Goal: Register for event/course

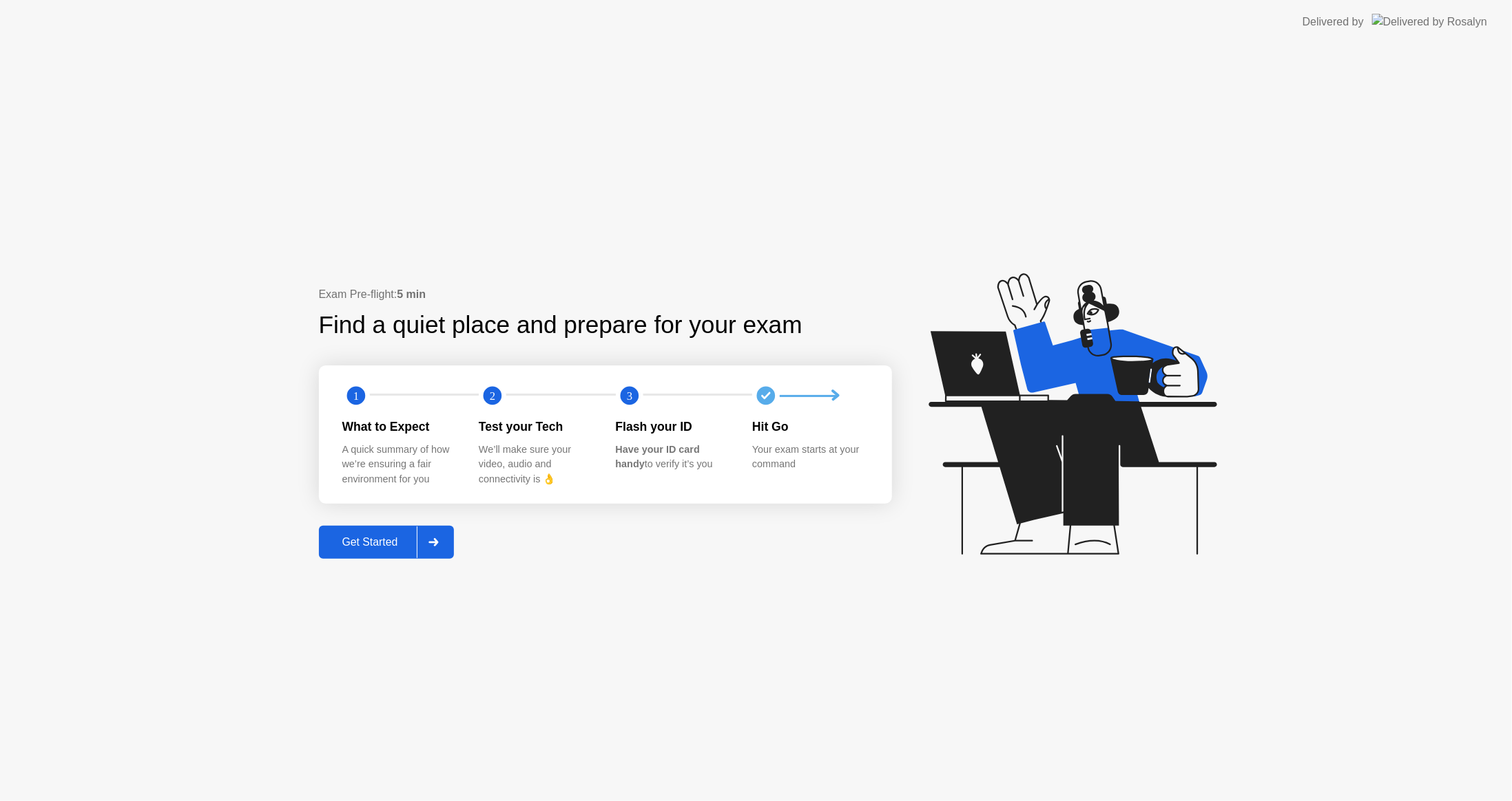
click at [362, 537] on div "Get Started" at bounding box center [370, 543] width 94 height 12
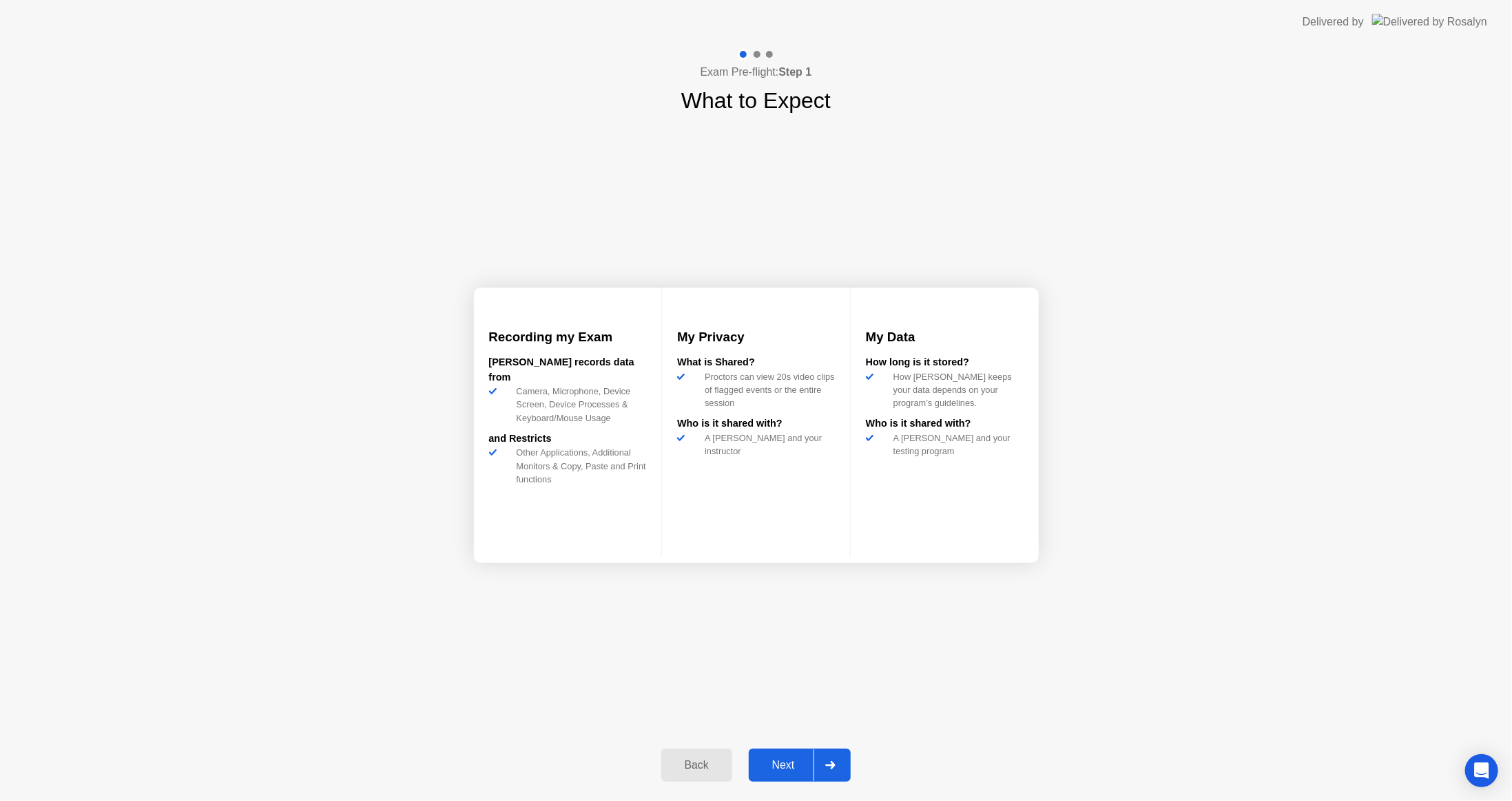
click at [780, 750] on button "Next" at bounding box center [799, 765] width 103 height 33
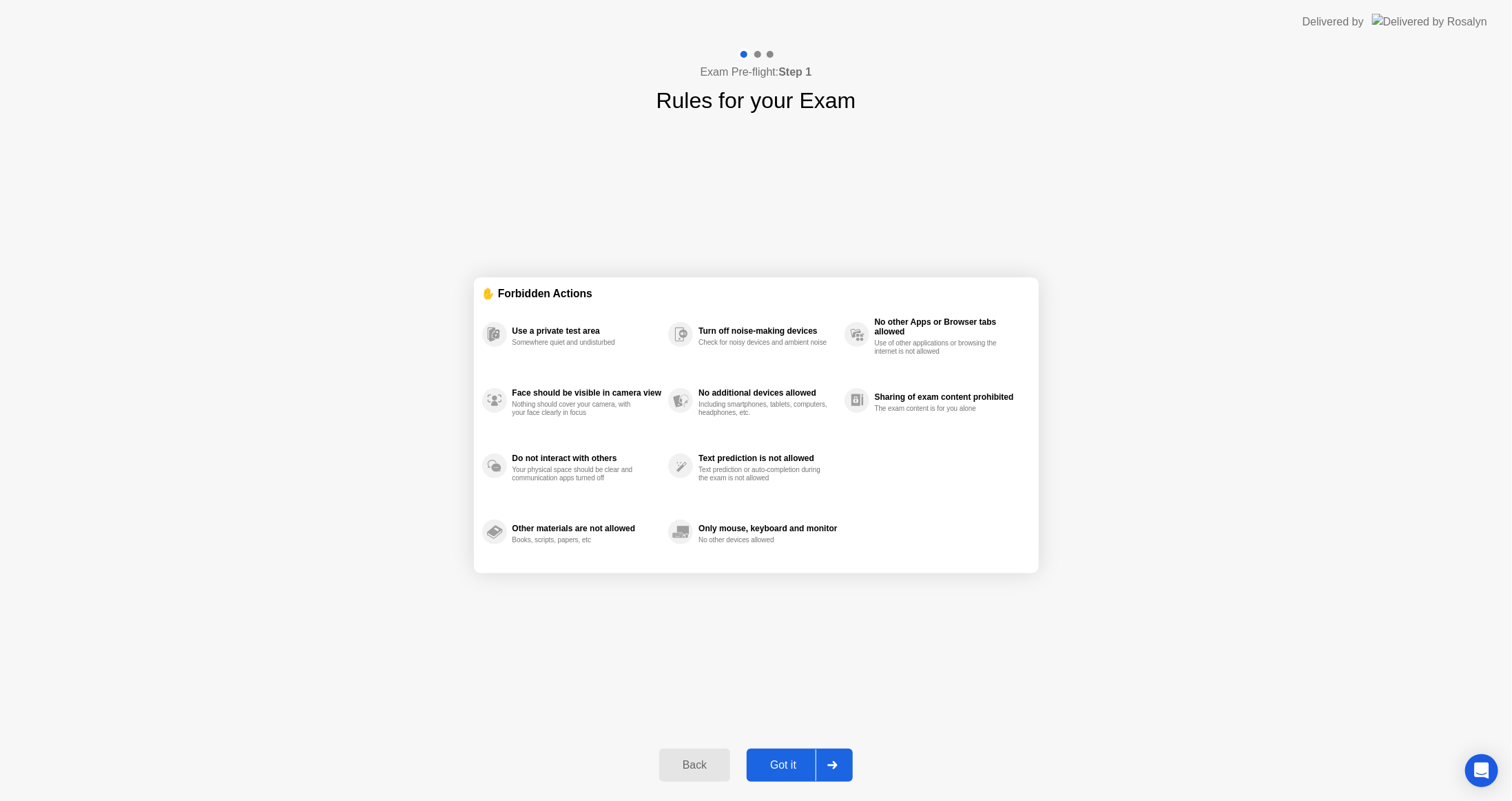
click at [784, 754] on button "Got it" at bounding box center [799, 765] width 106 height 33
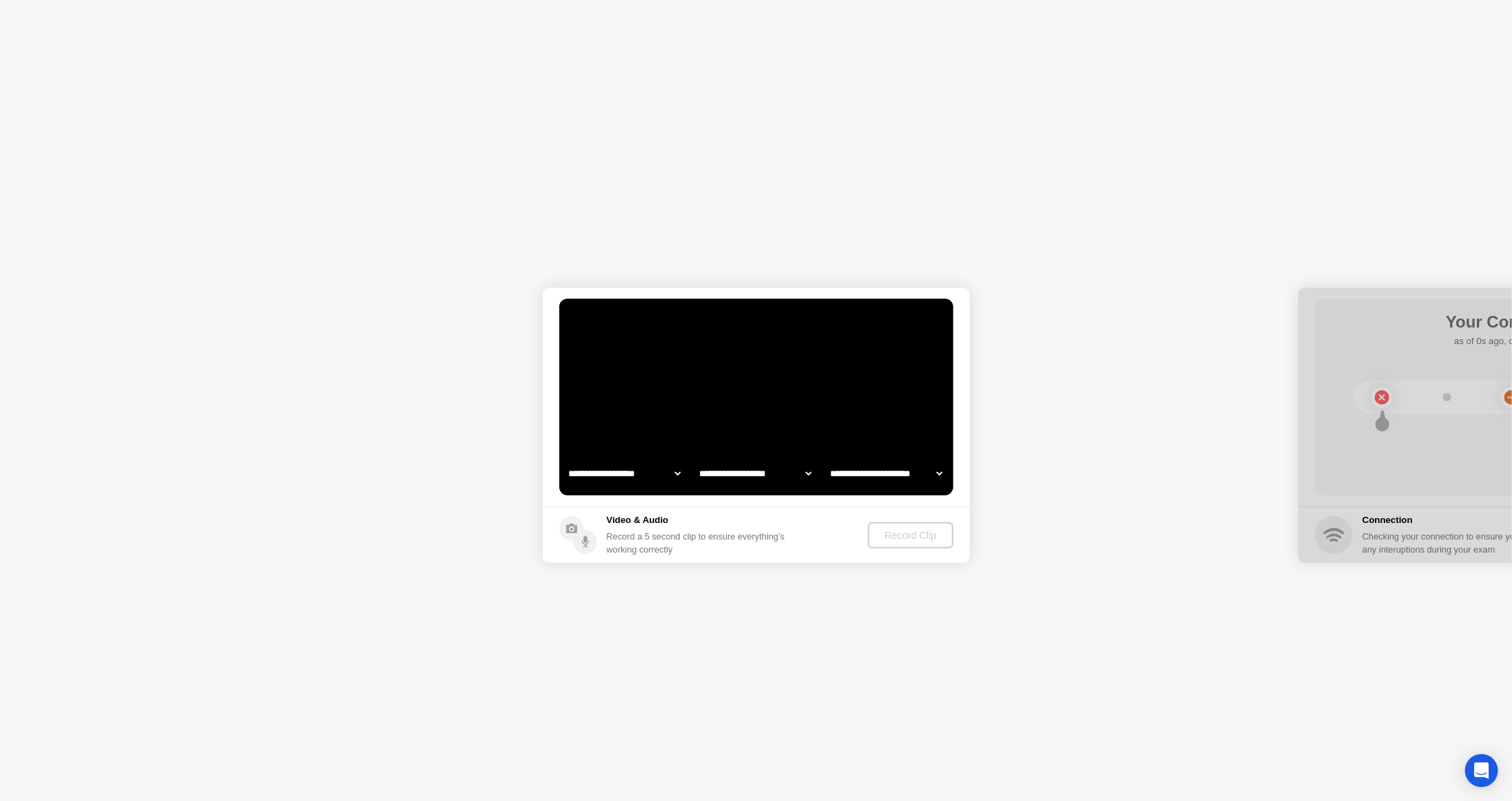
select select "**********"
select select "*******"
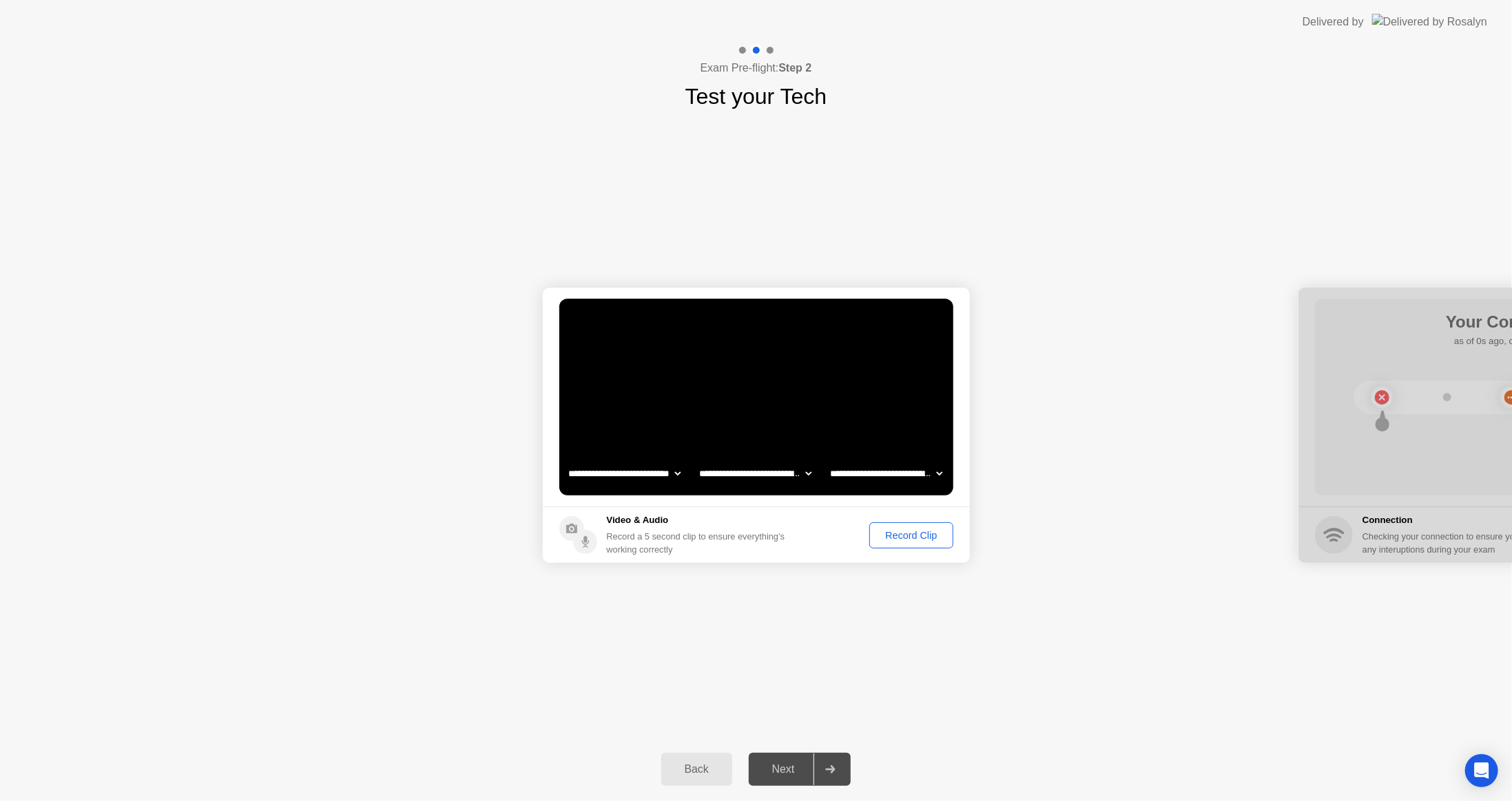
click at [915, 532] on div "Record Clip" at bounding box center [910, 536] width 74 height 11
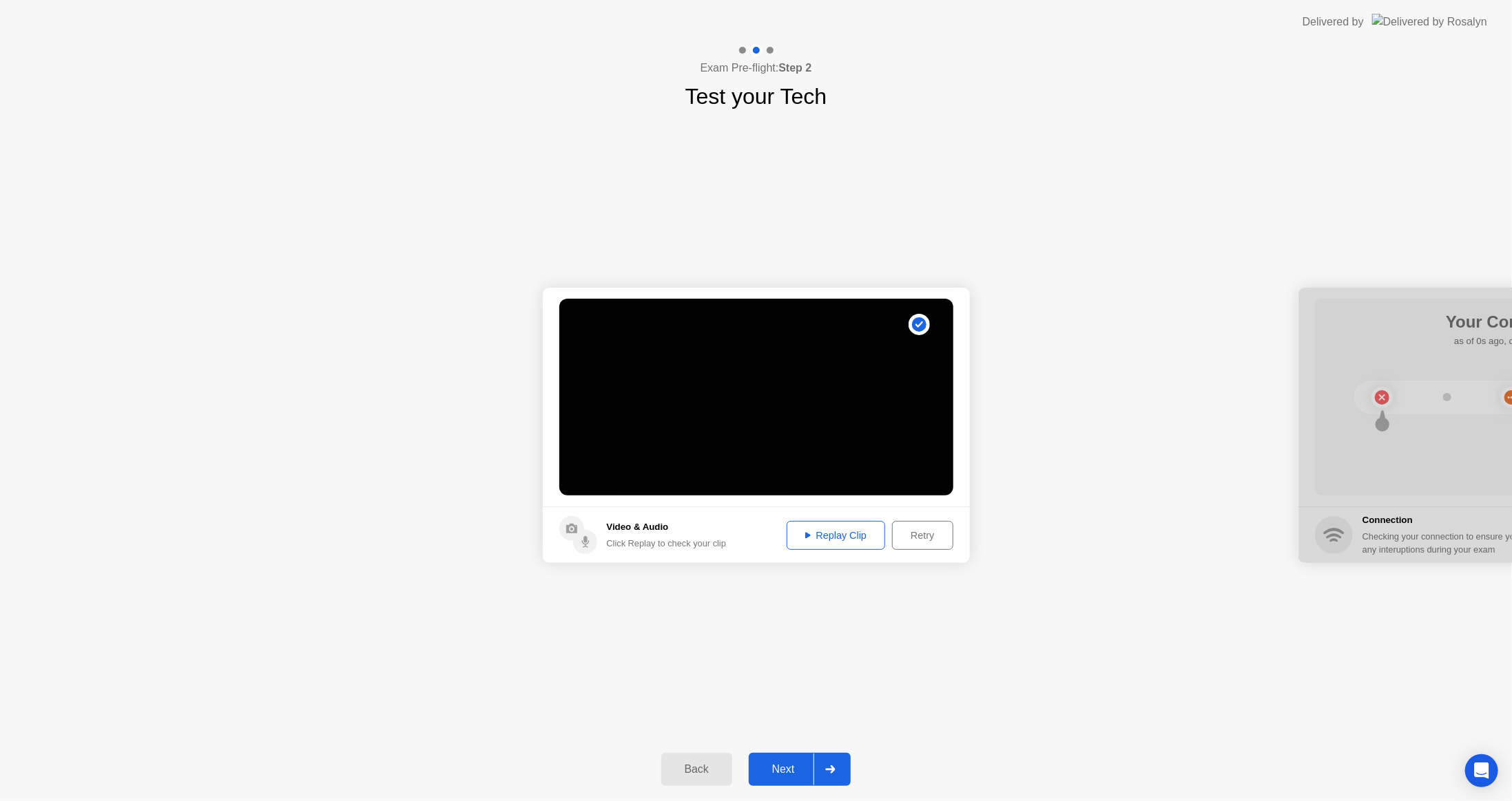
click at [923, 539] on div "Retry" at bounding box center [922, 536] width 51 height 11
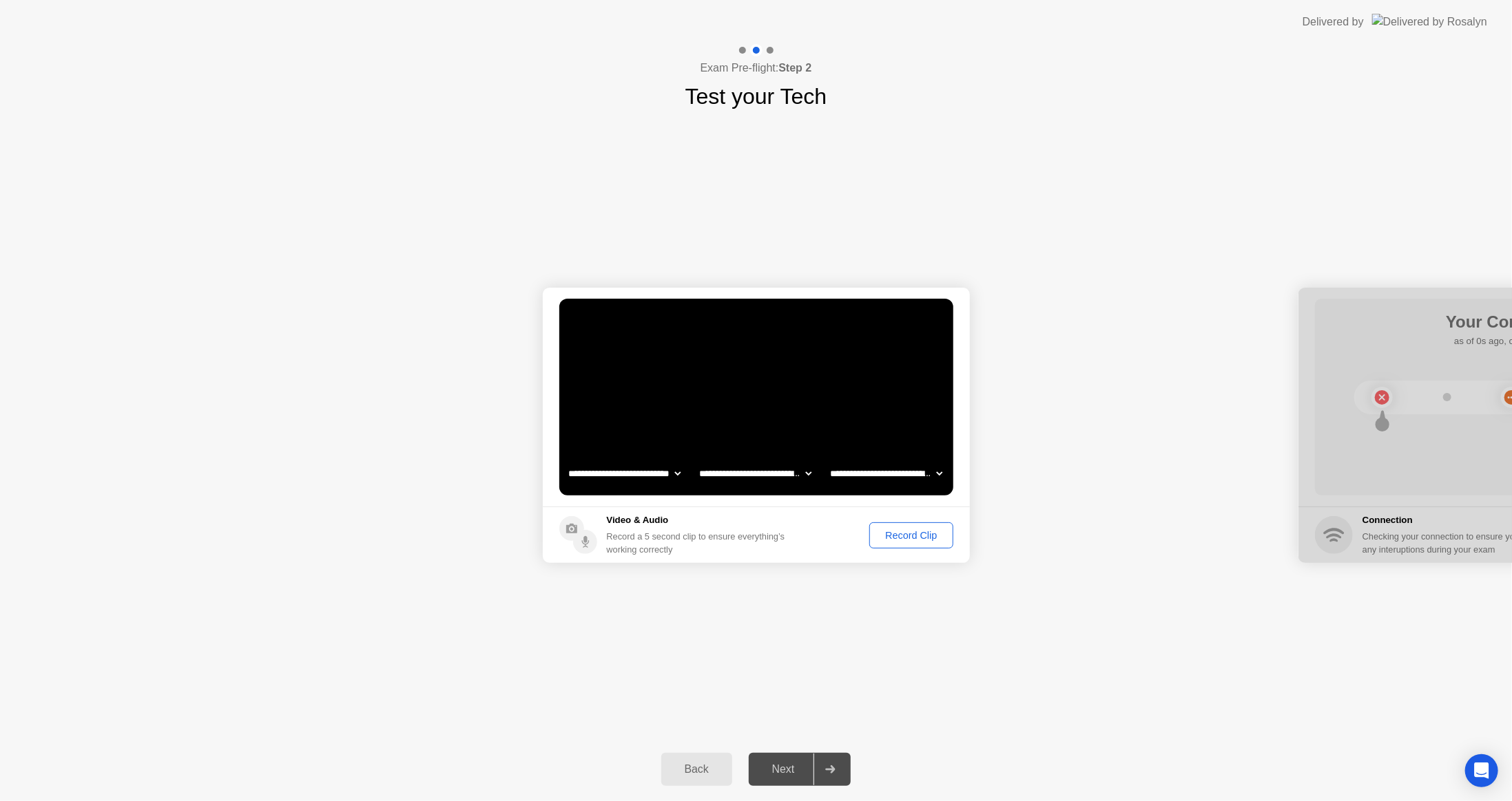
click at [906, 530] on div "Record Clip" at bounding box center [910, 536] width 74 height 11
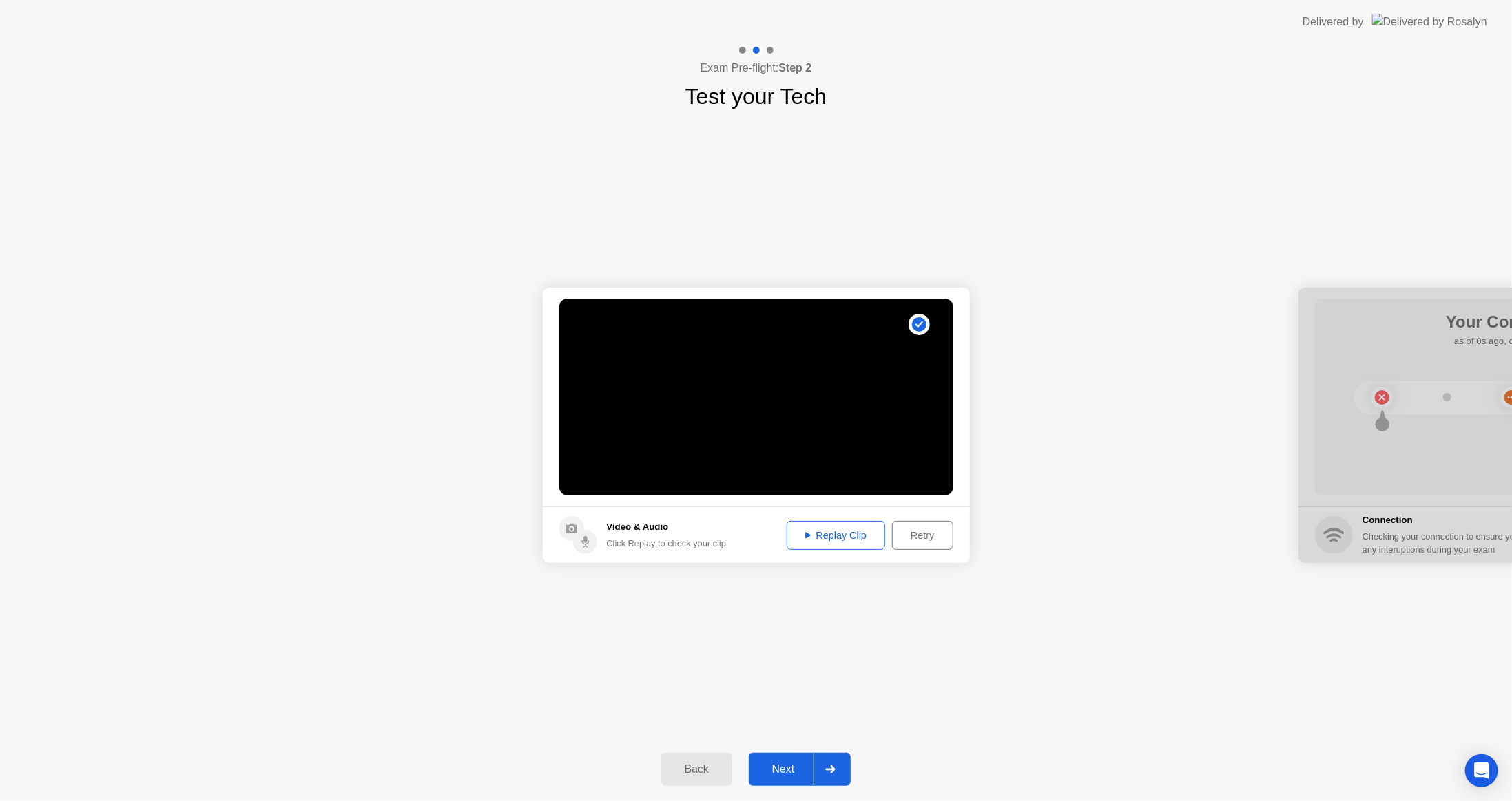
click at [785, 772] on div "Next" at bounding box center [783, 769] width 61 height 12
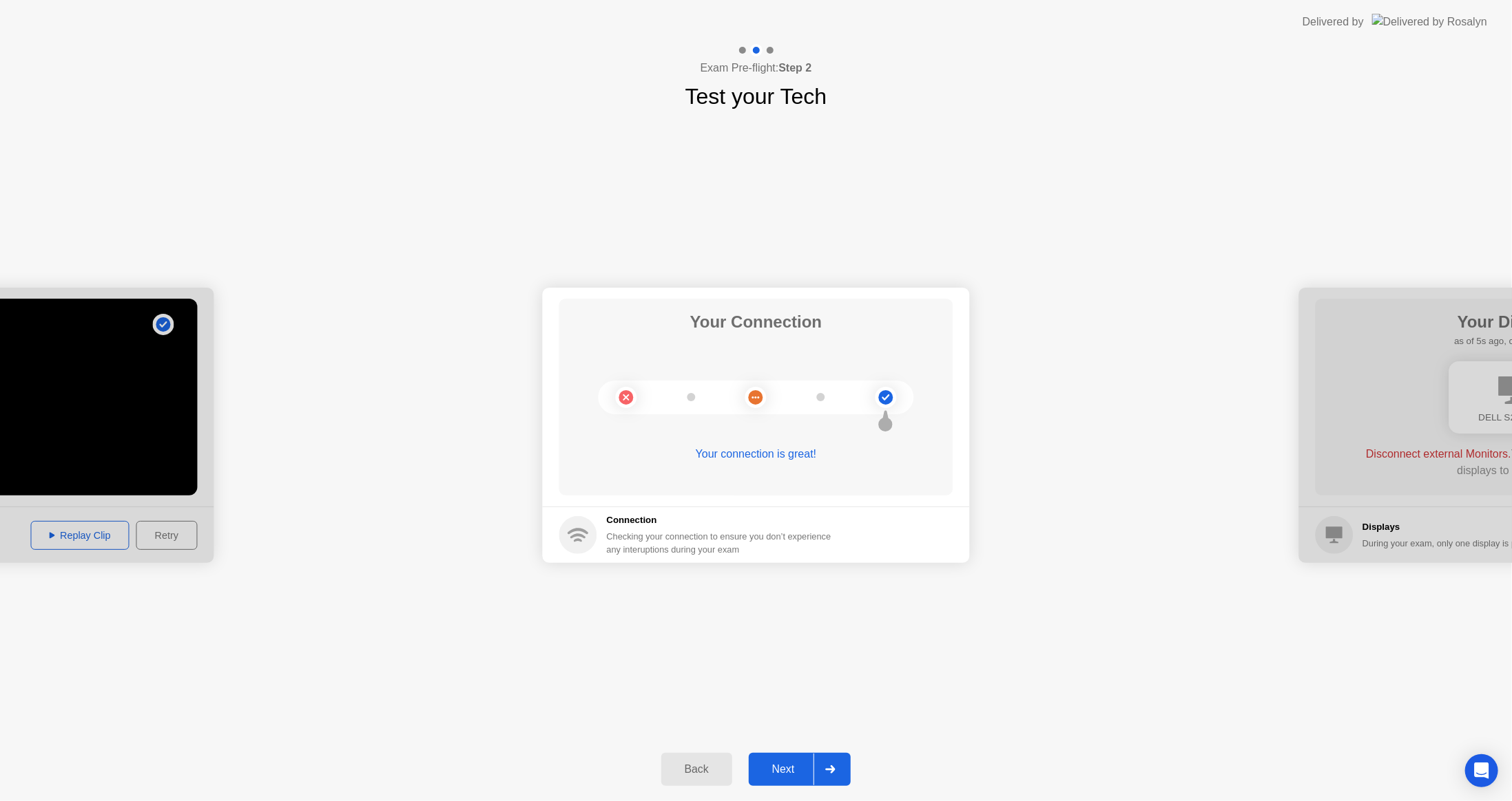
click at [785, 768] on div "Next" at bounding box center [783, 769] width 61 height 12
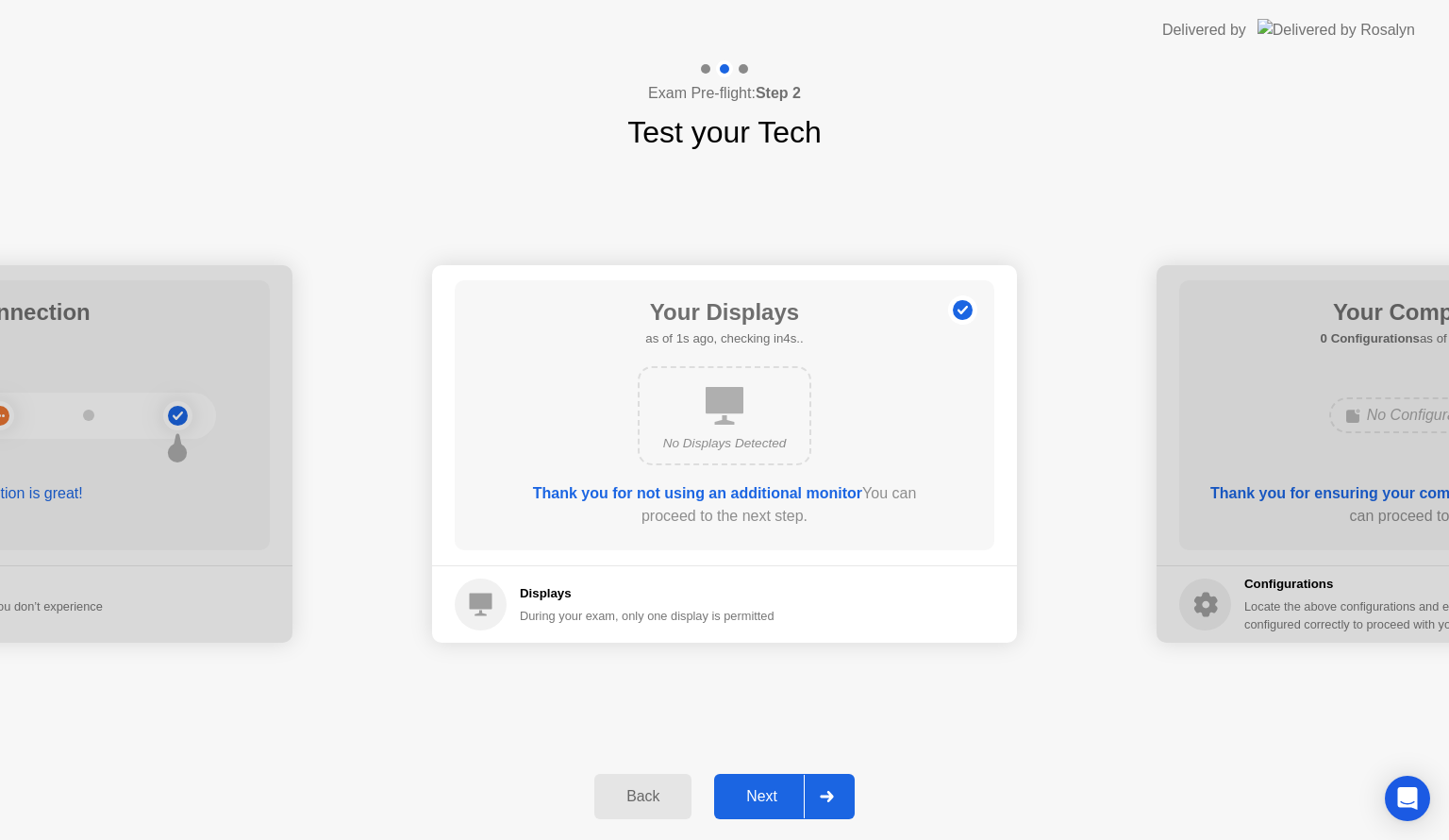
click at [777, 800] on div "Next" at bounding box center [762, 797] width 84 height 17
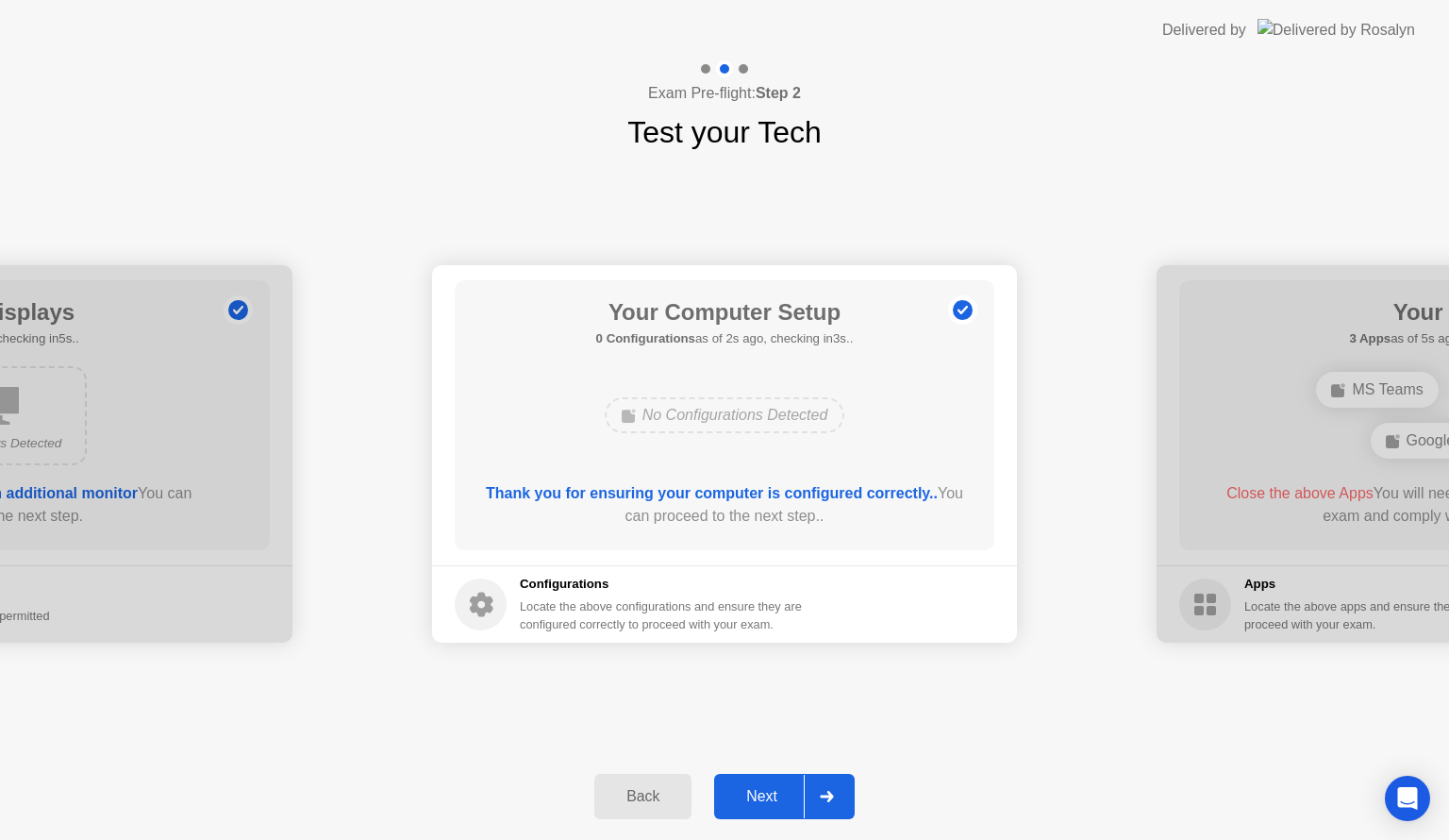
click at [775, 795] on div "Next" at bounding box center [762, 797] width 84 height 17
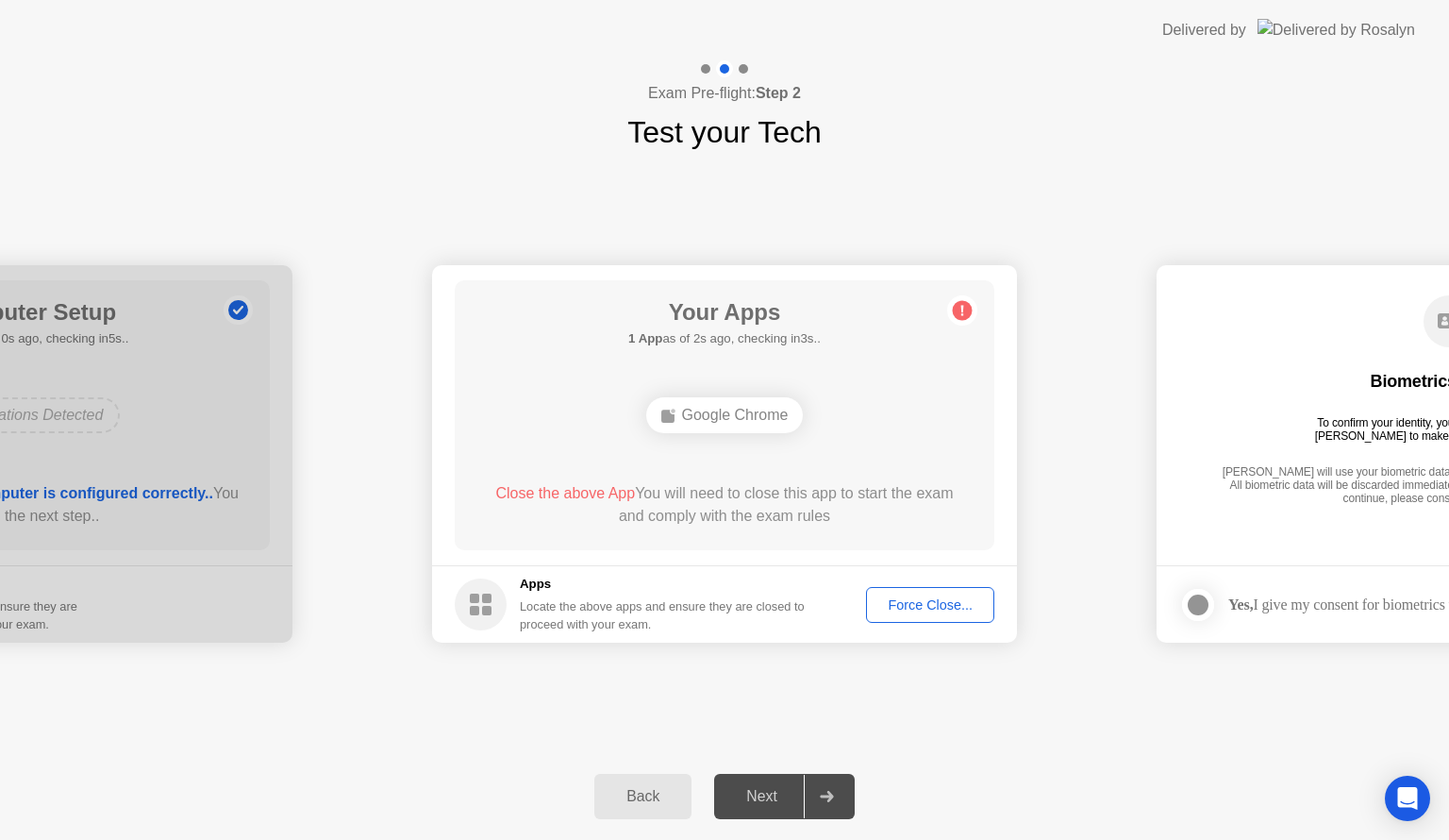
click at [941, 608] on div "Force Close..." at bounding box center [931, 605] width 115 height 15
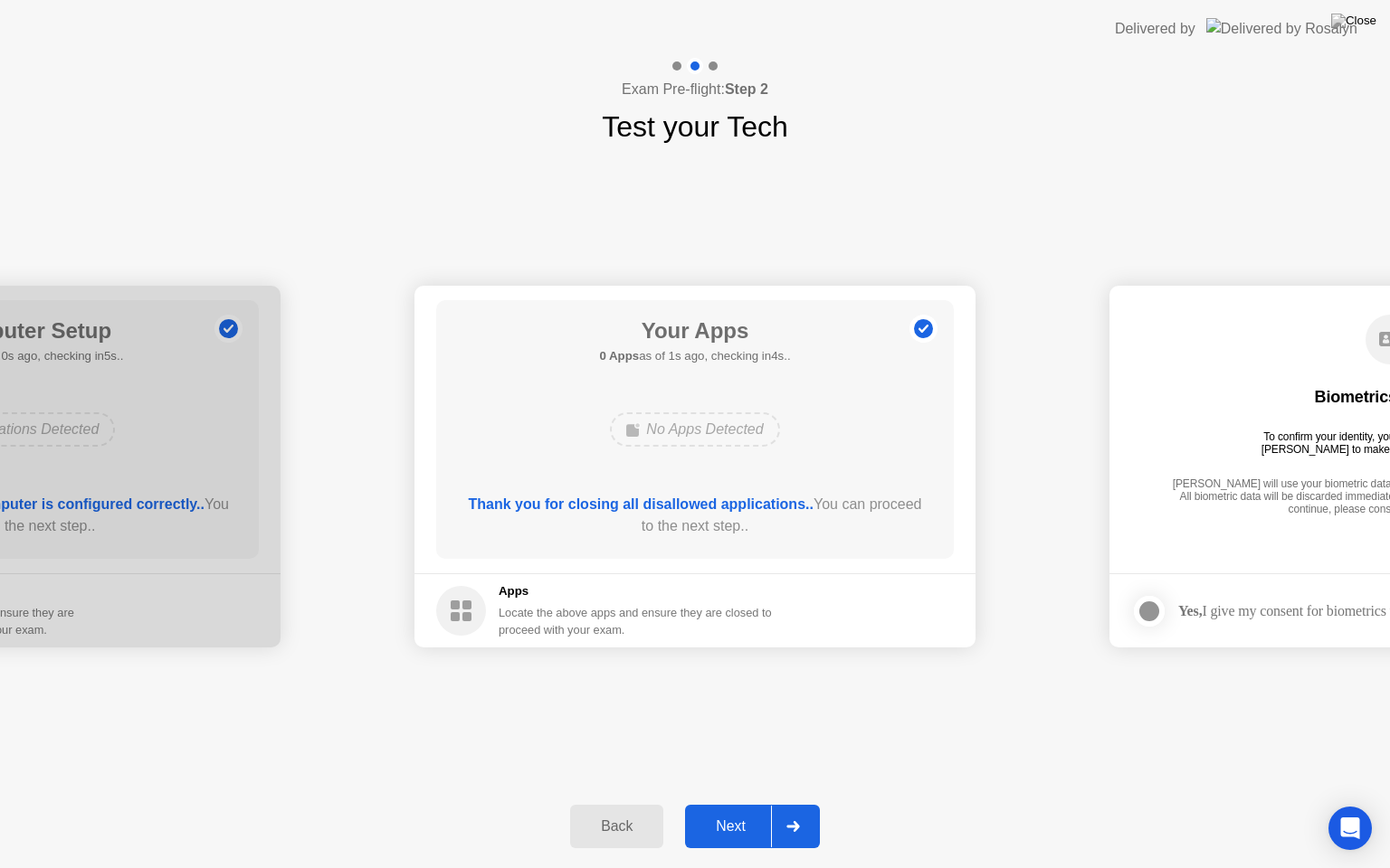
click at [763, 832] on div "Next" at bounding box center [731, 827] width 81 height 16
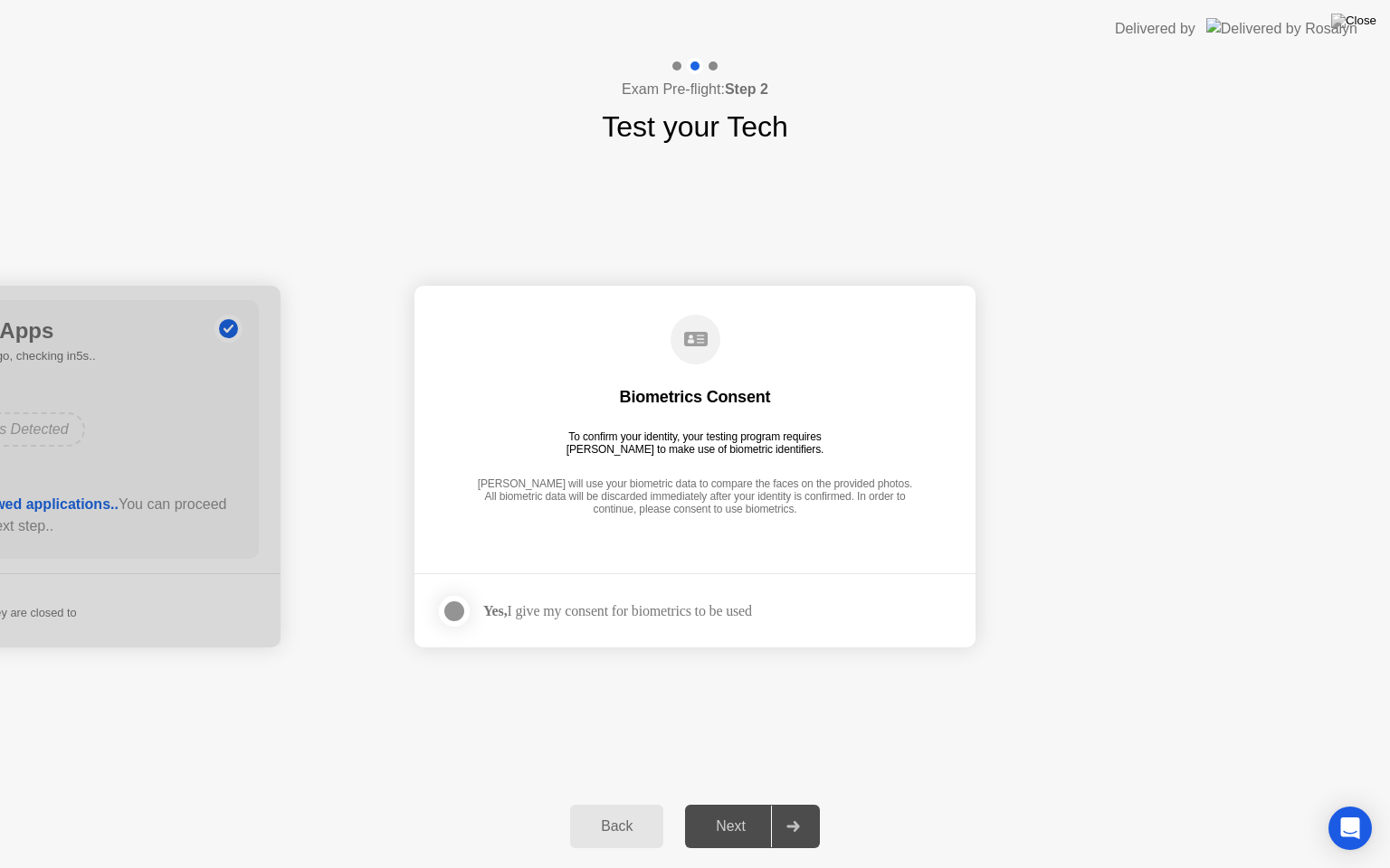
click at [681, 613] on div "Yes, I give my consent for biometrics to be used" at bounding box center [618, 611] width 269 height 17
click at [457, 619] on div at bounding box center [455, 612] width 22 height 22
click at [726, 835] on div "Next" at bounding box center [731, 827] width 81 height 16
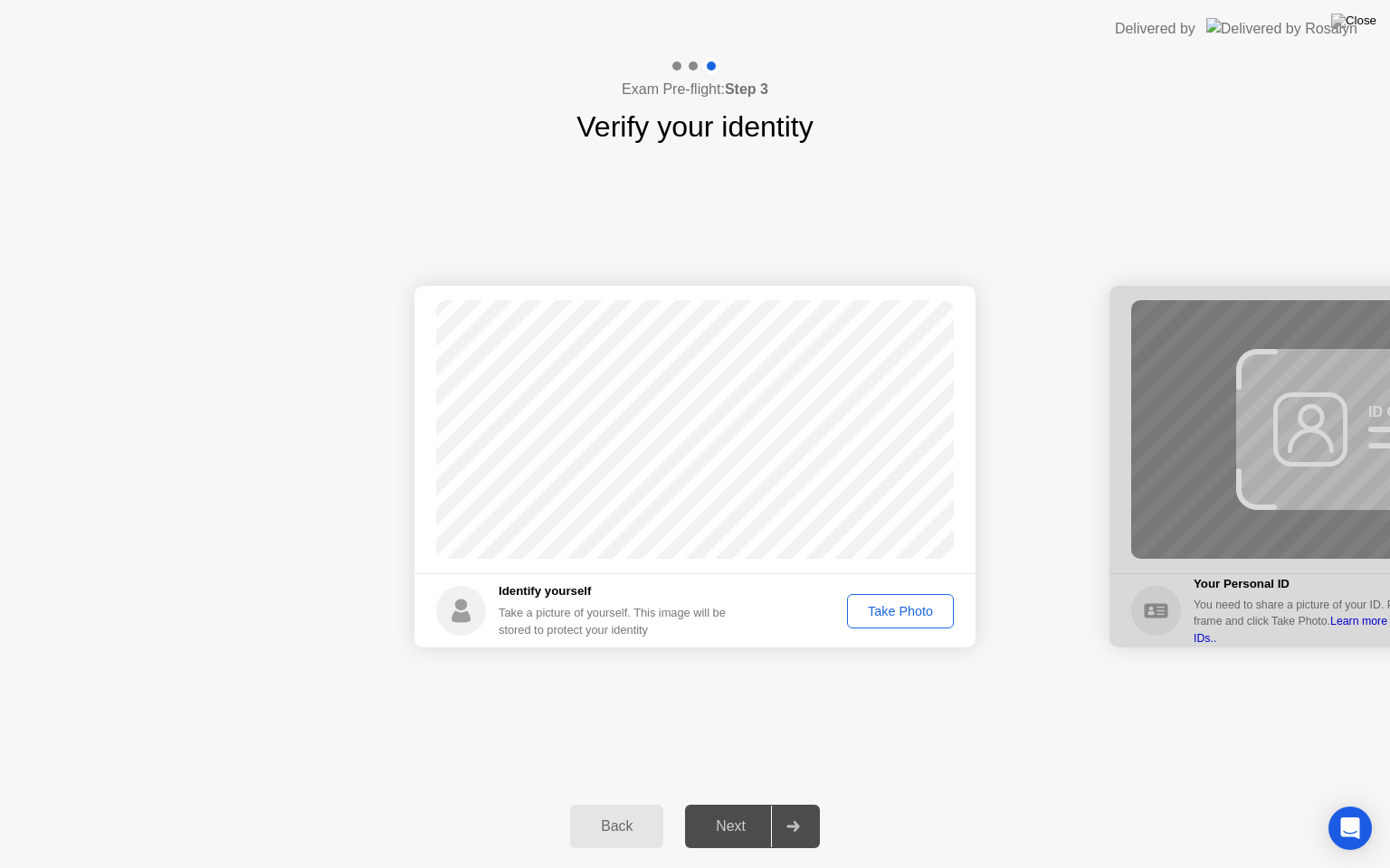
click at [901, 623] on button "Take Photo" at bounding box center [901, 612] width 107 height 34
click at [749, 823] on div "Next" at bounding box center [731, 827] width 81 height 16
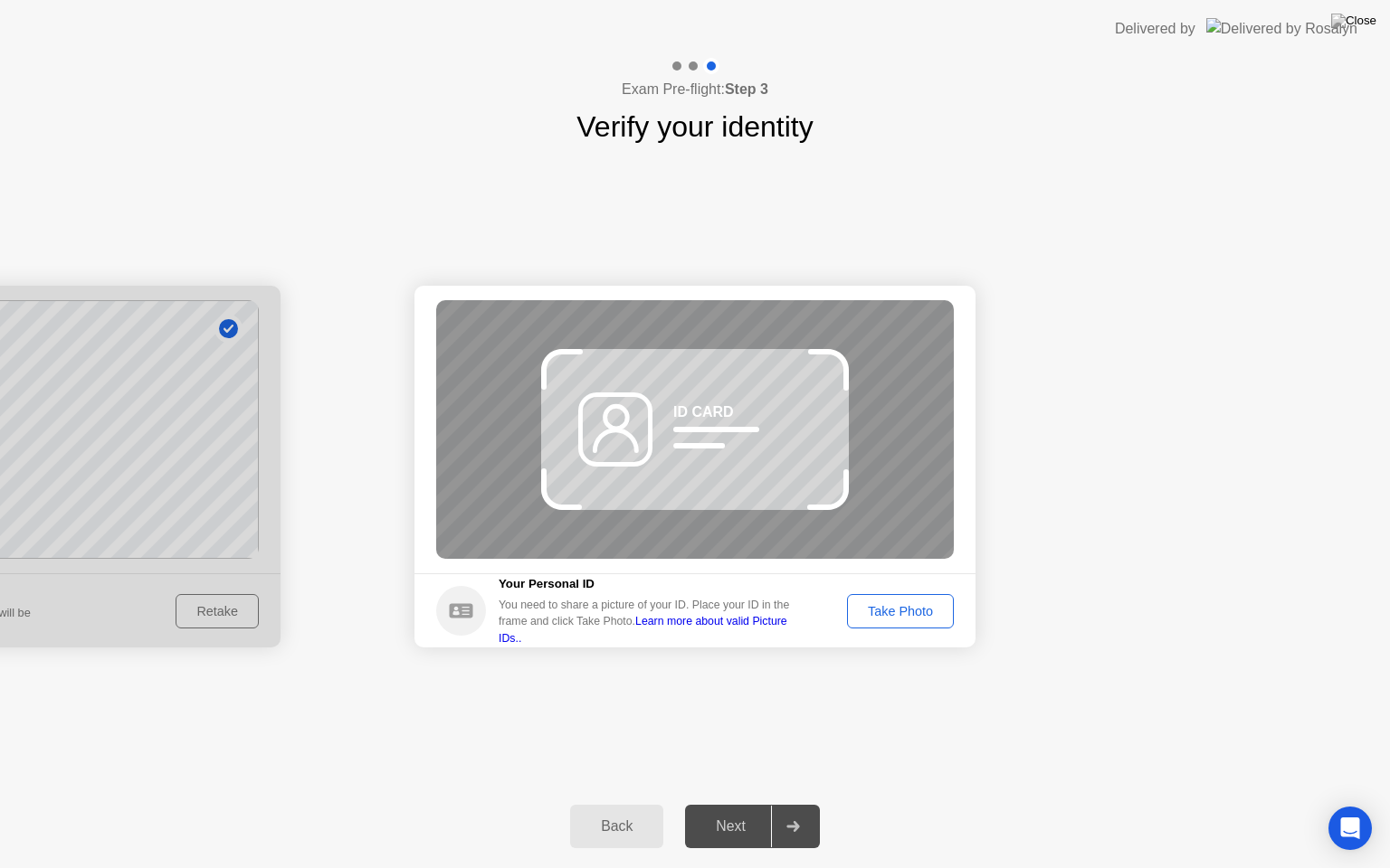
click at [915, 615] on div "Take Photo" at bounding box center [900, 612] width 94 height 14
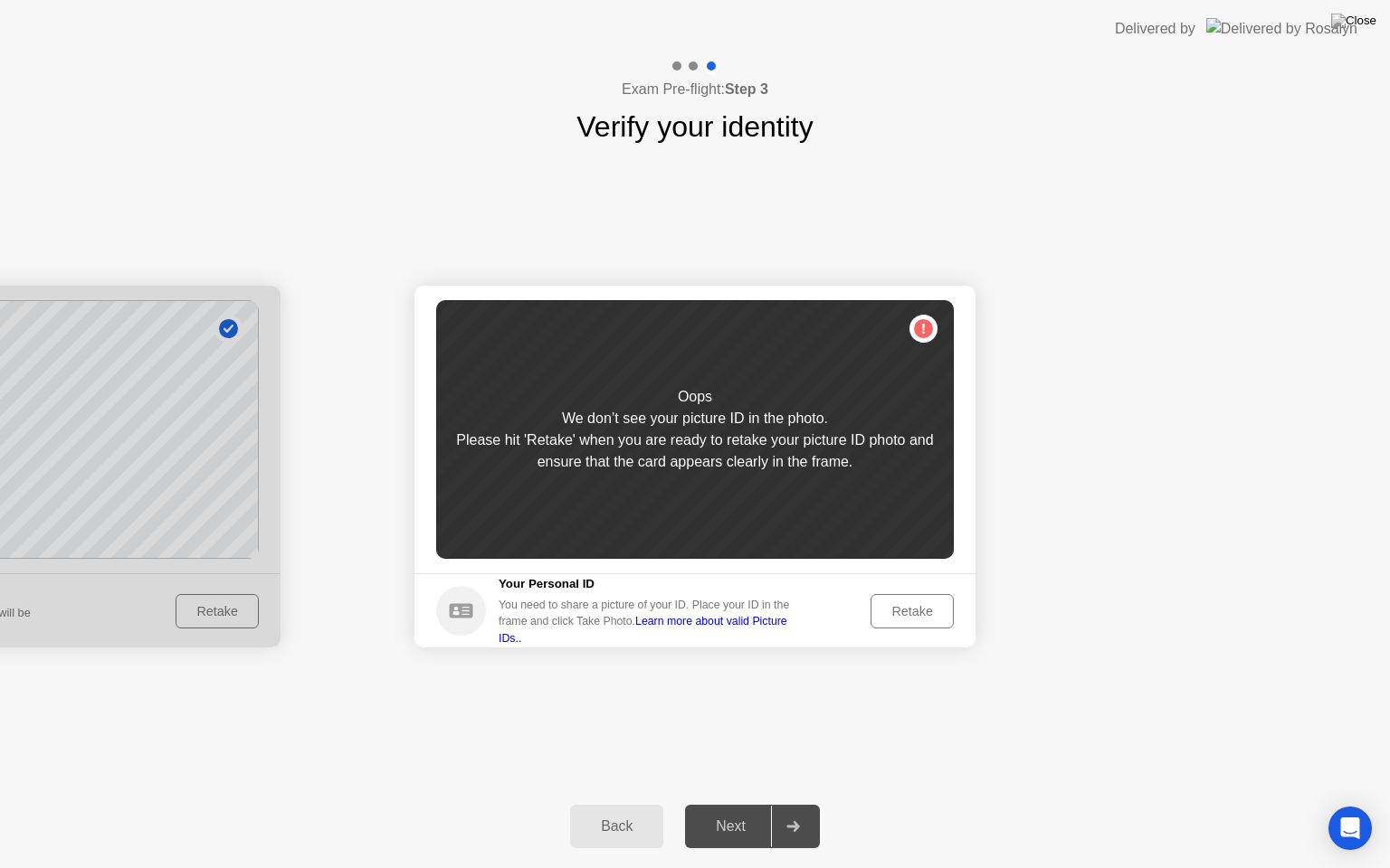
click at [905, 611] on div "Retake" at bounding box center [912, 612] width 71 height 14
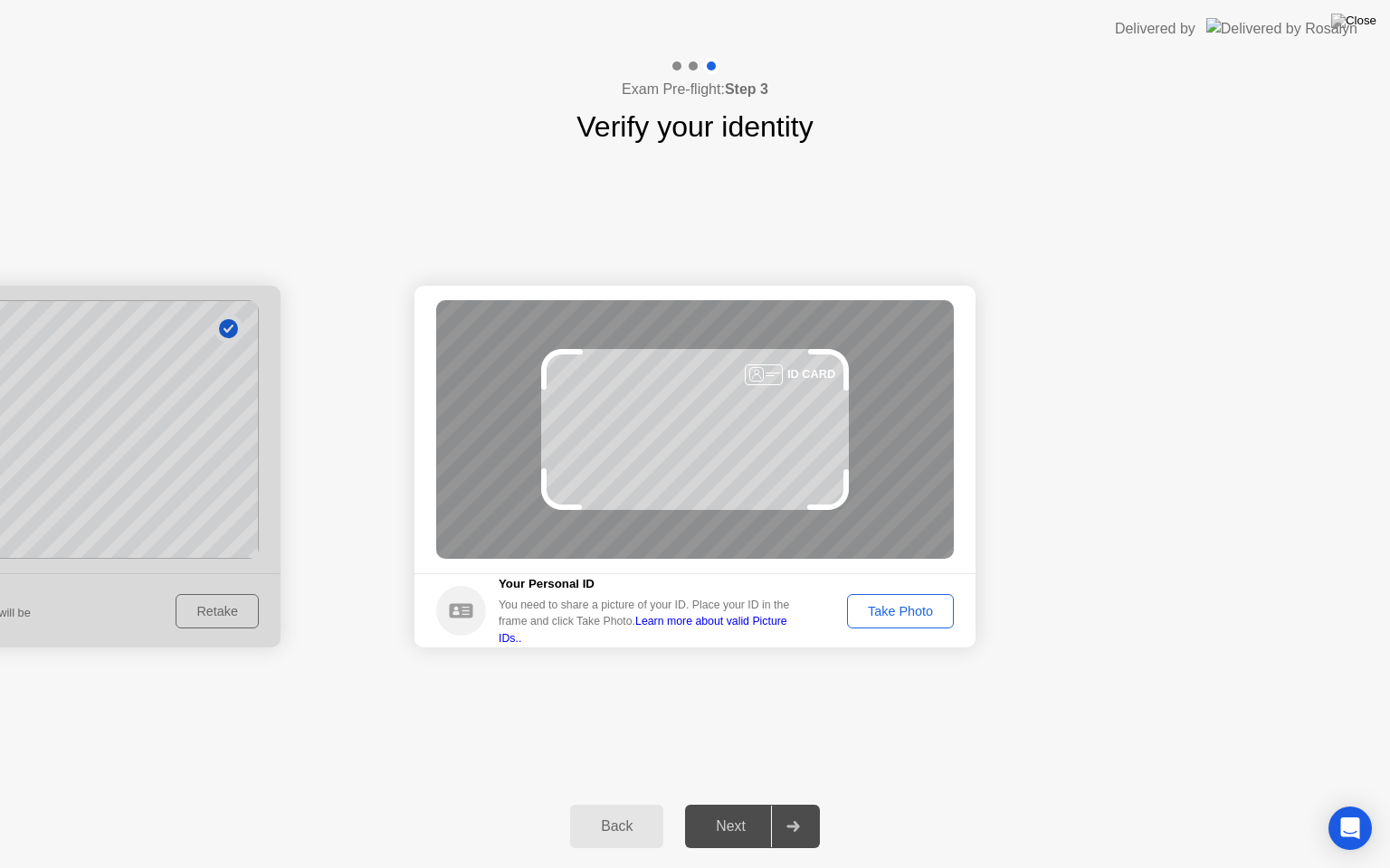
click at [897, 618] on div "Take Photo" at bounding box center [900, 612] width 94 height 14
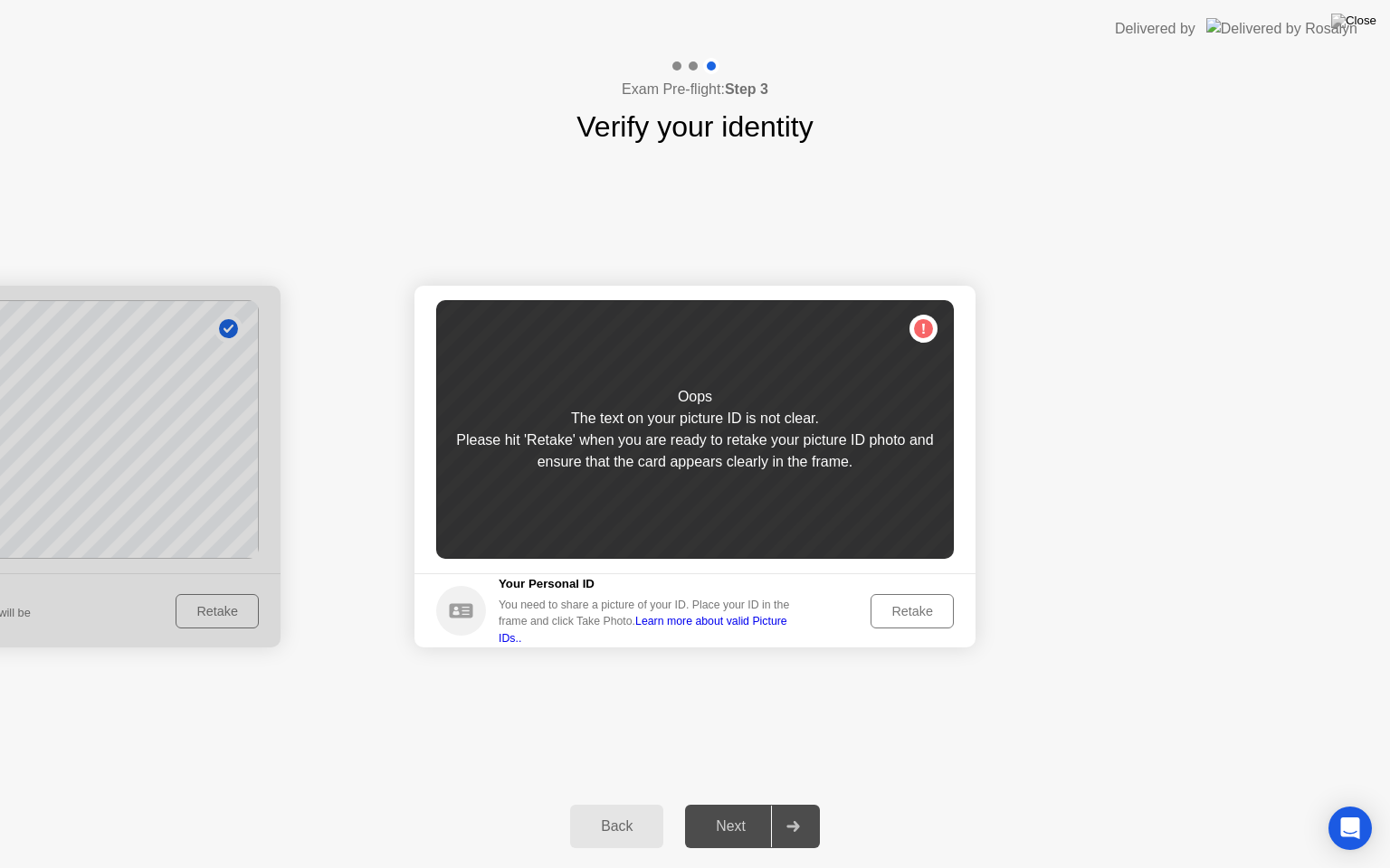
click at [892, 605] on div "Retake" at bounding box center [912, 612] width 71 height 14
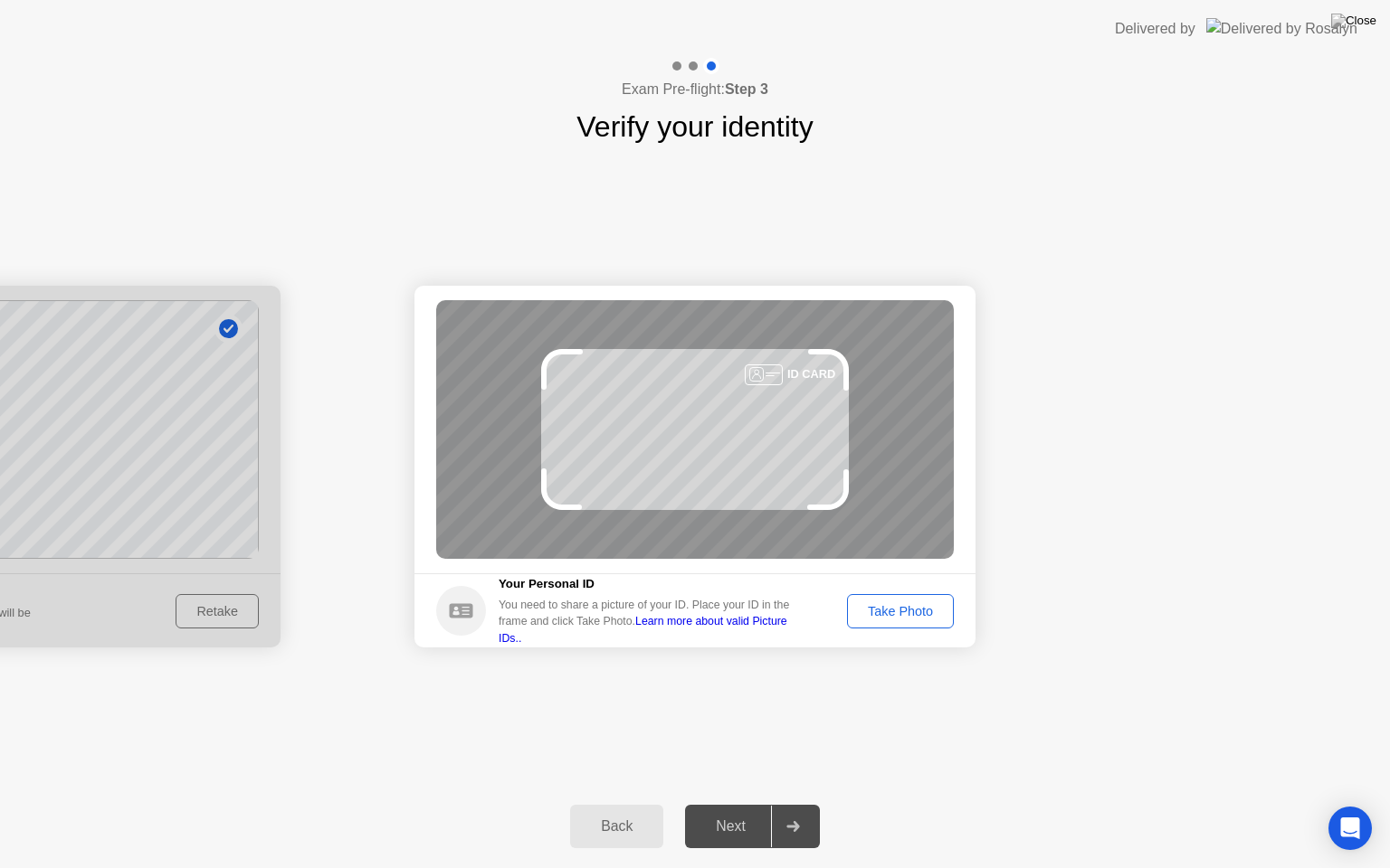
click at [892, 605] on div "Take Photo" at bounding box center [900, 612] width 94 height 14
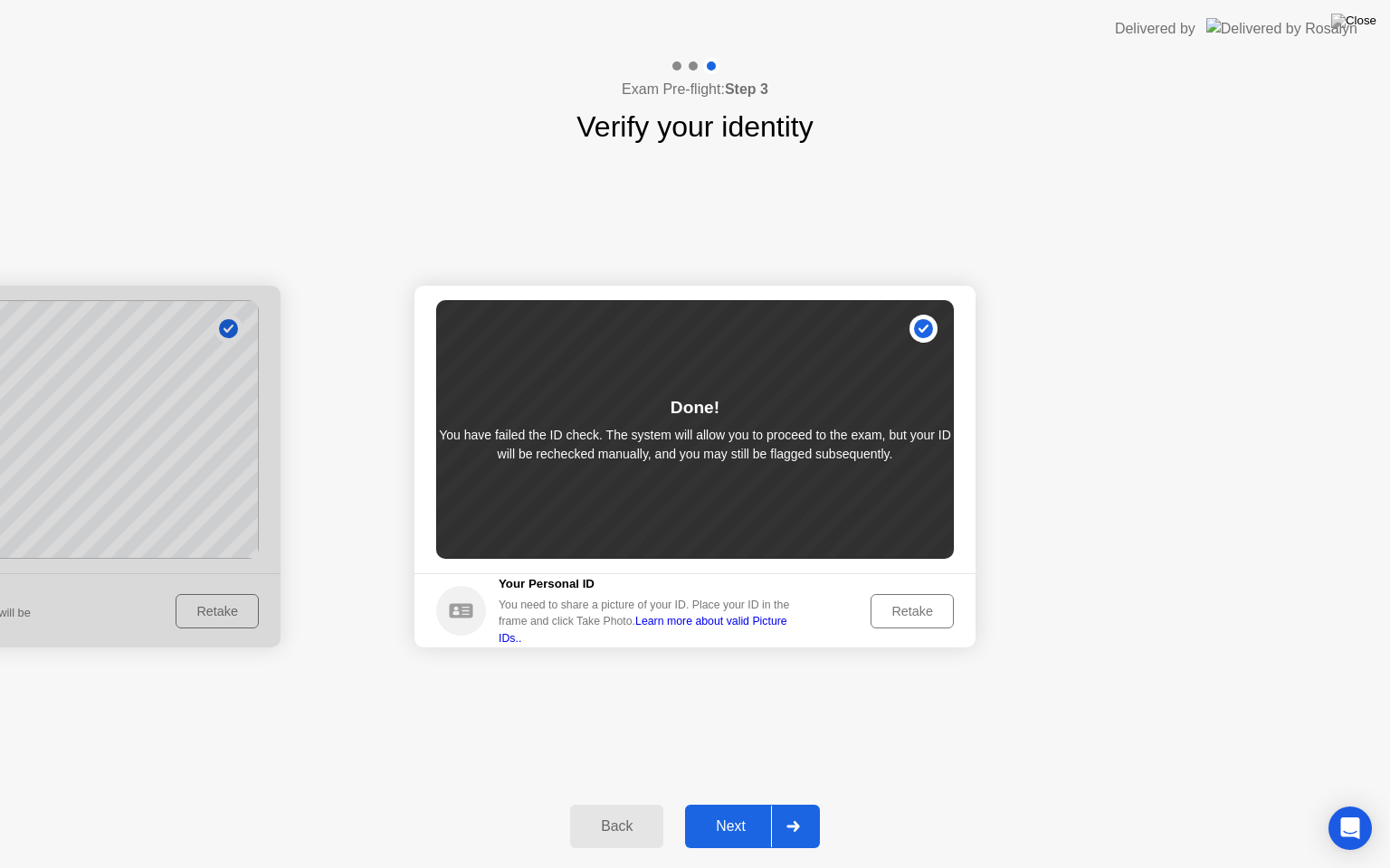
click at [737, 820] on div "Next" at bounding box center [731, 827] width 81 height 16
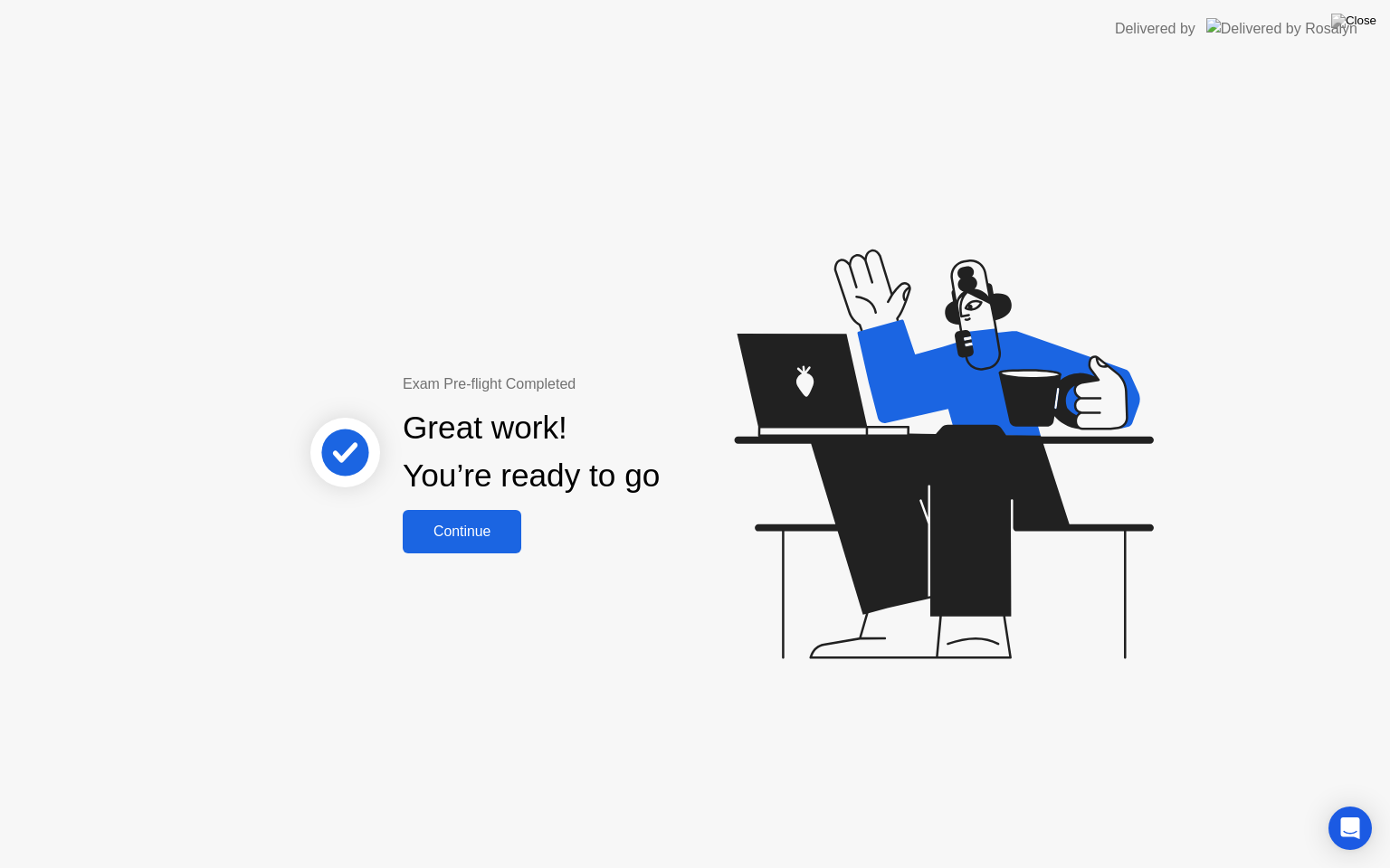
click at [442, 539] on div "Continue" at bounding box center [462, 532] width 108 height 16
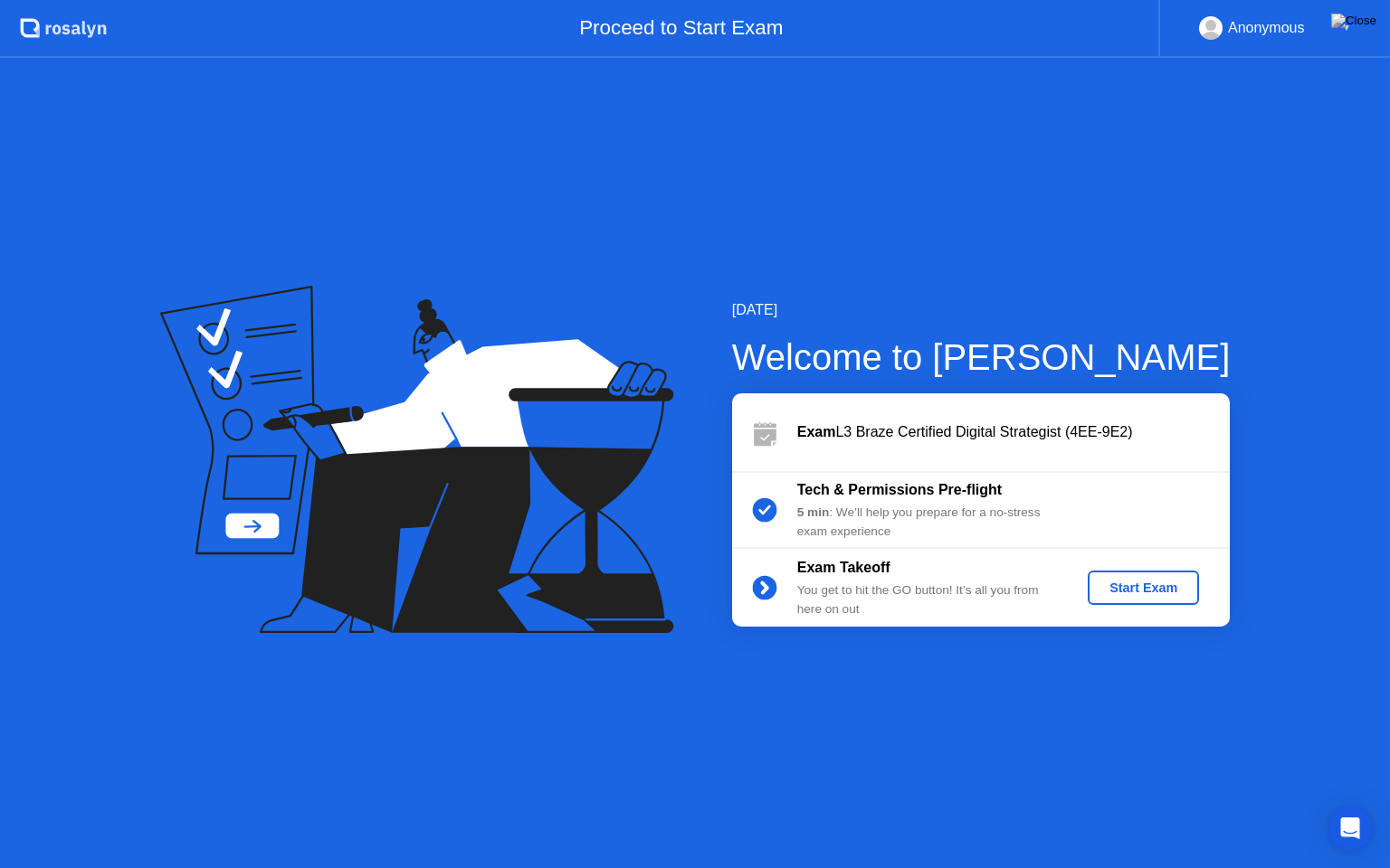
click at [1131, 594] on div "Start Exam" at bounding box center [1143, 588] width 97 height 14
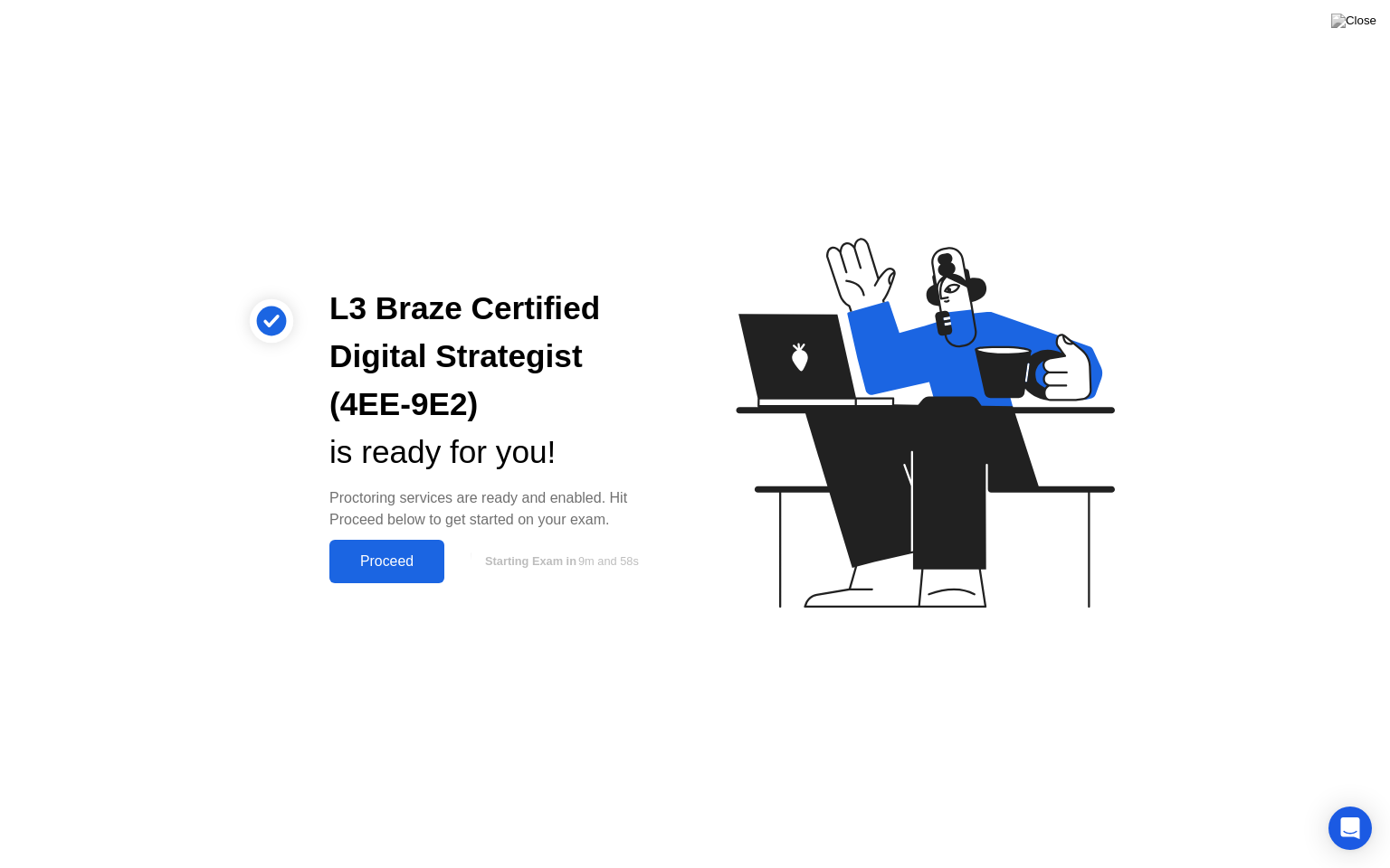
click at [411, 565] on div "Proceed" at bounding box center [387, 562] width 104 height 16
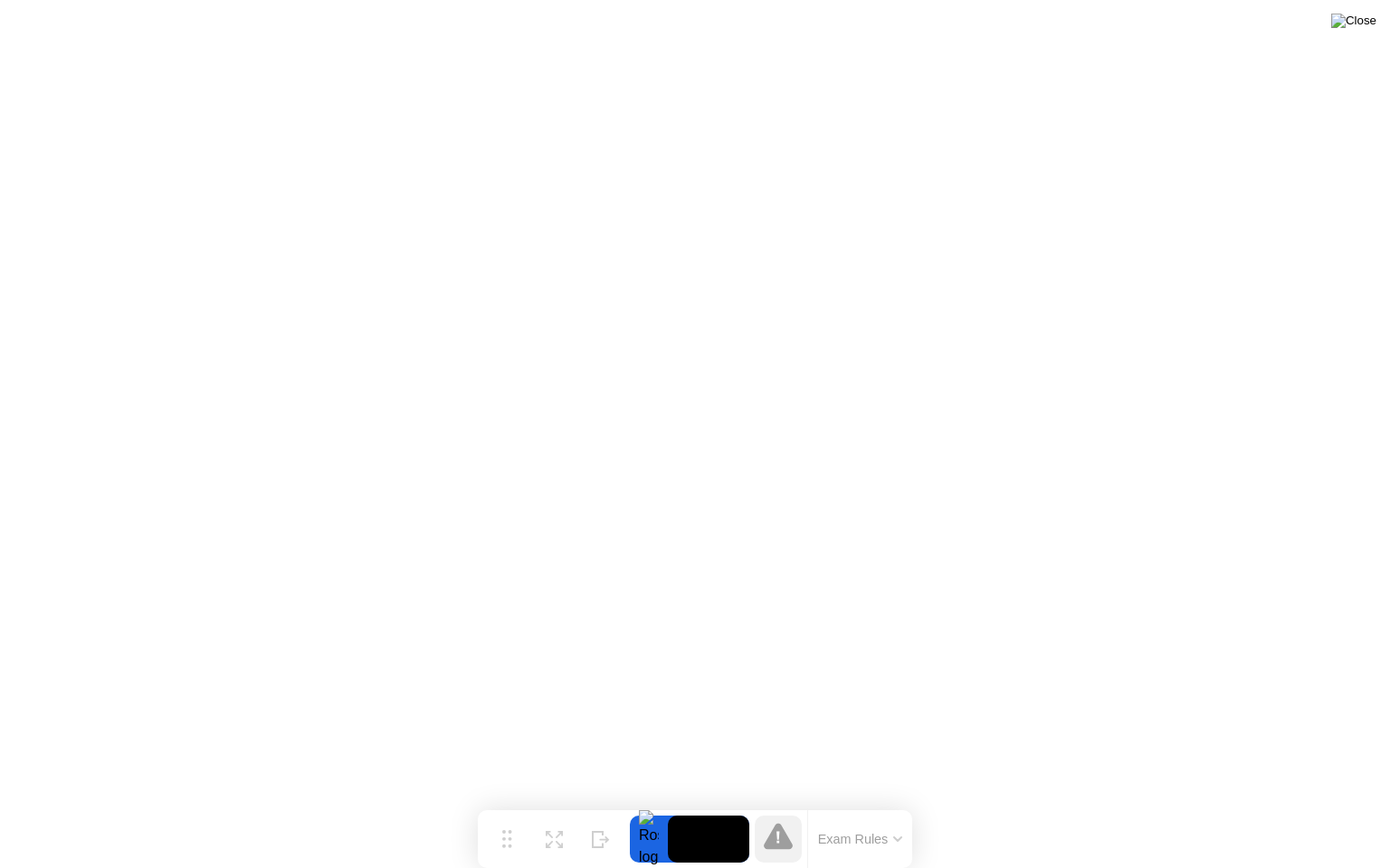
click at [1369, 25] on img at bounding box center [1354, 21] width 45 height 14
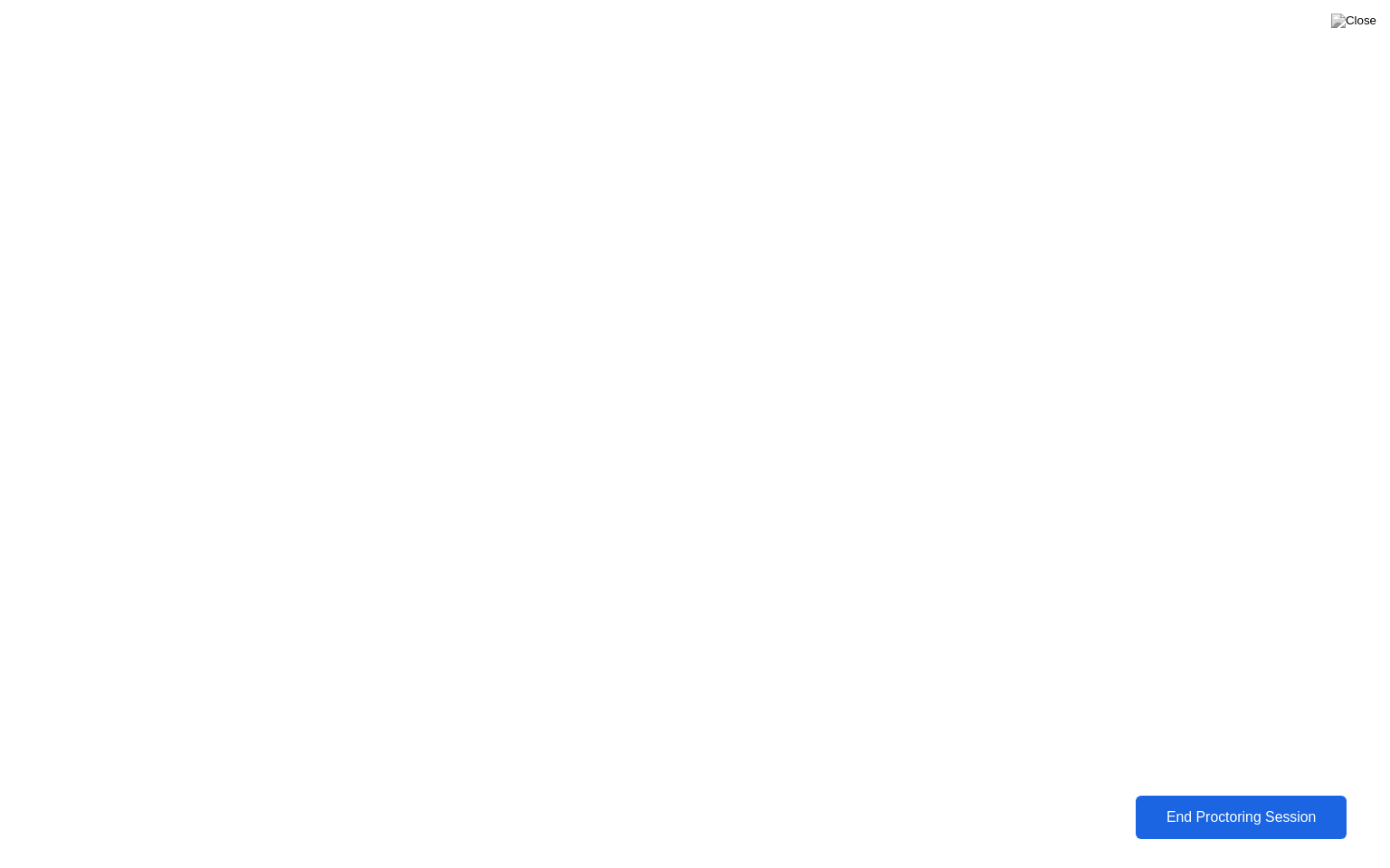
click at [1277, 819] on div "End Proctoring Session" at bounding box center [1241, 818] width 200 height 16
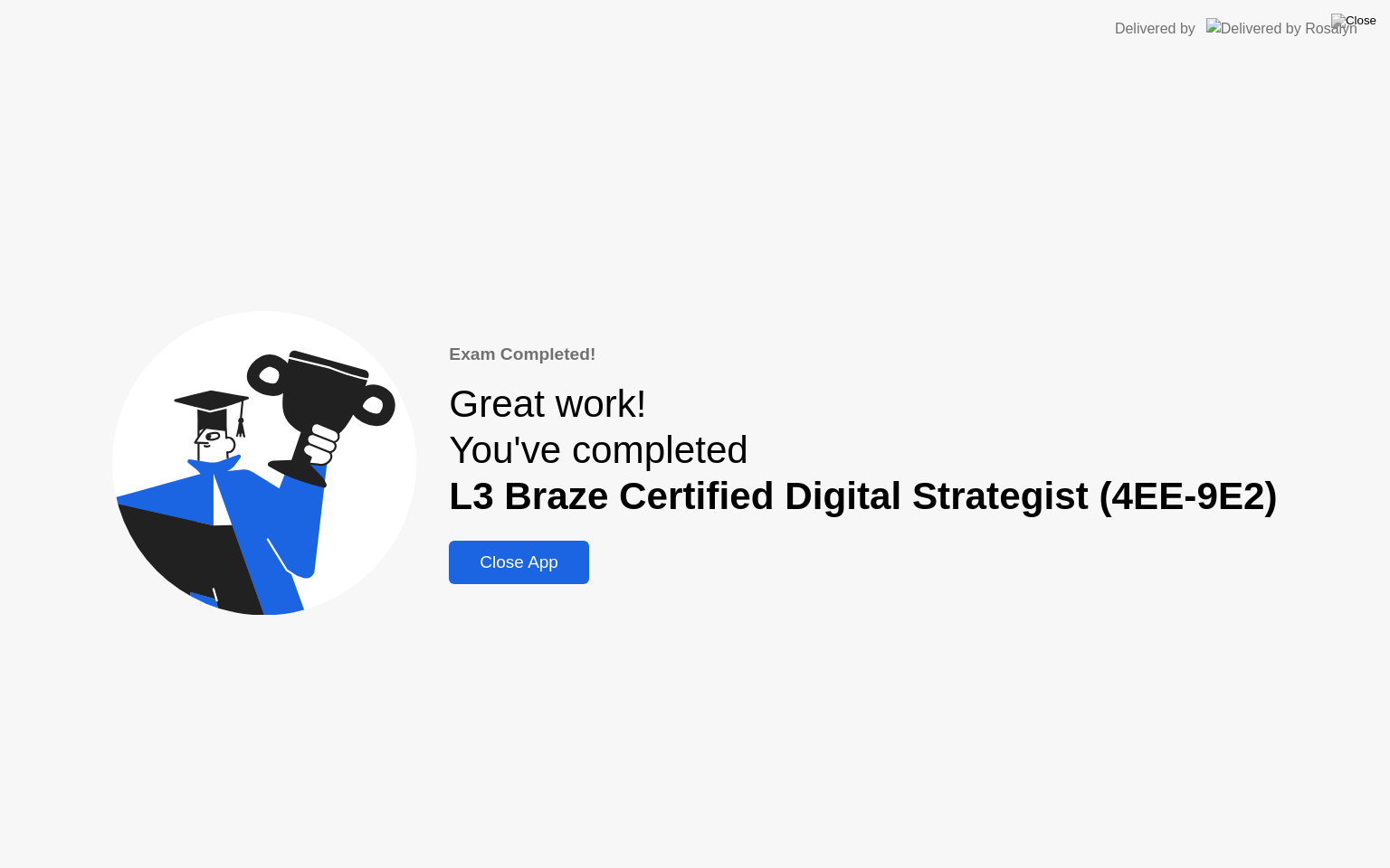
click at [496, 555] on div "Close App" at bounding box center [519, 563] width 129 height 20
